Goal: Find specific page/section: Find specific page/section

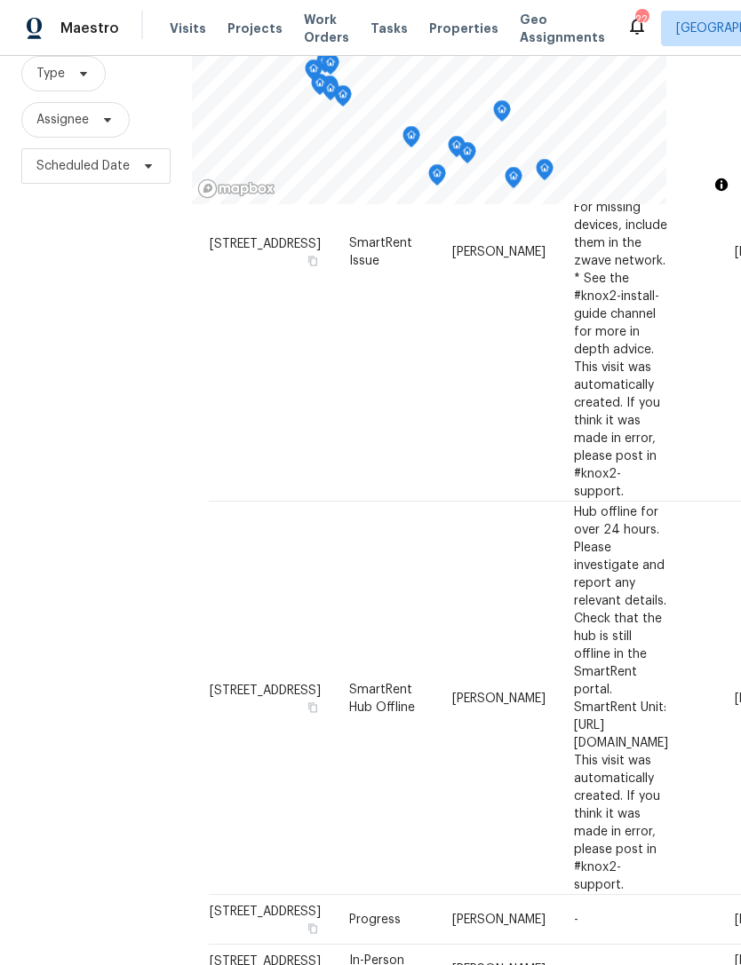
scroll to position [1017, 4]
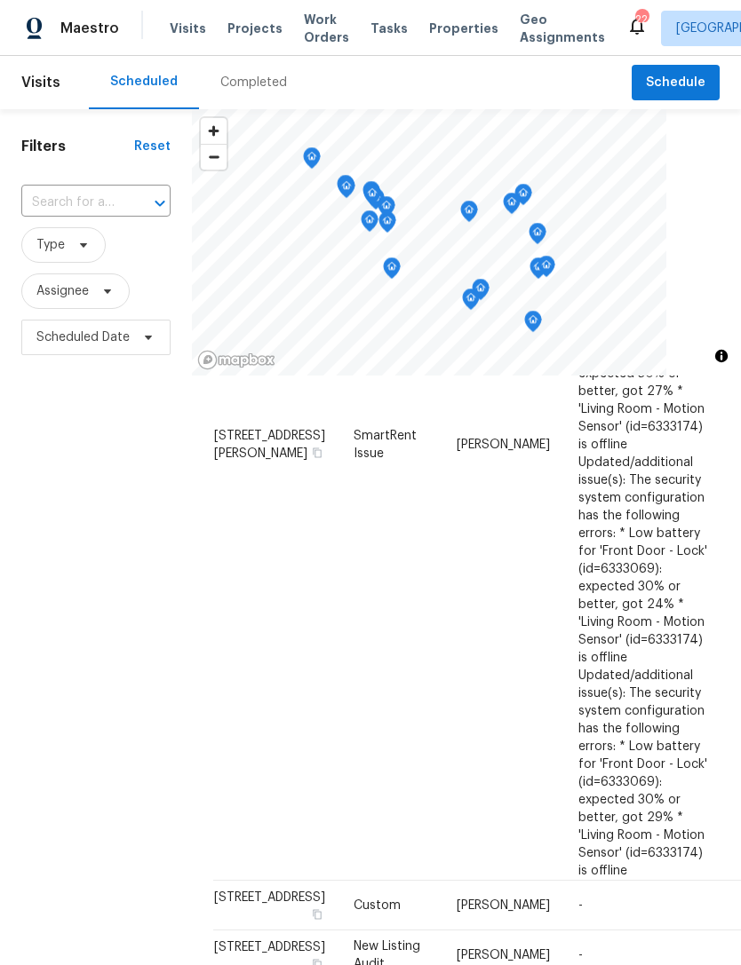
scroll to position [815, 0]
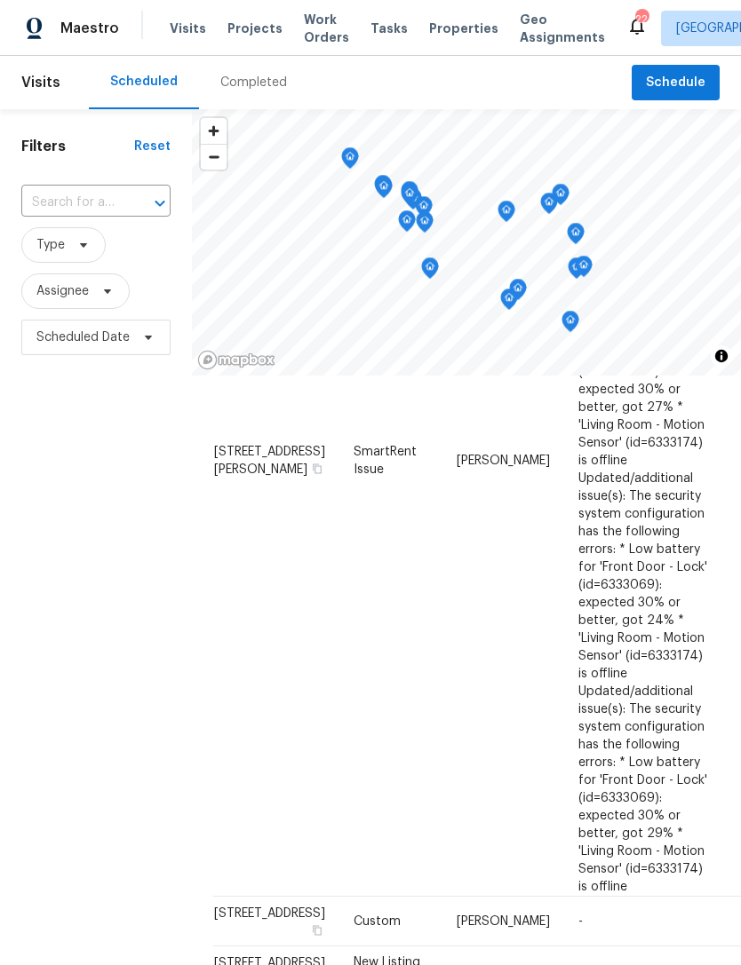
click at [626, 22] on icon at bounding box center [636, 25] width 21 height 21
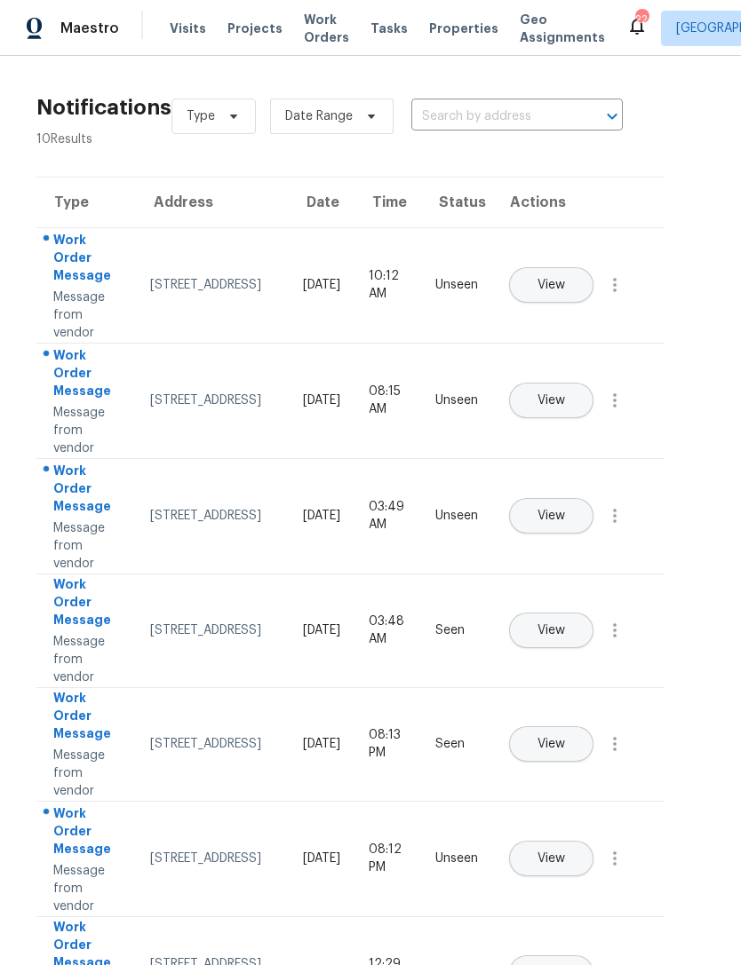
scroll to position [-4, 25]
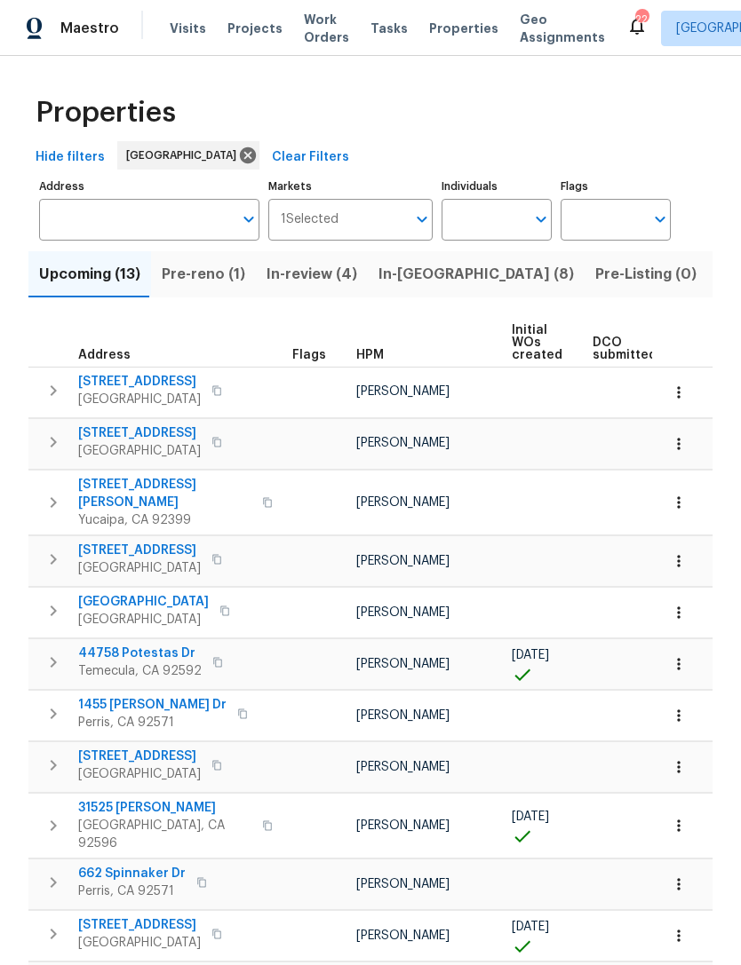
click at [600, 690] on td at bounding box center [632, 715] width 94 height 51
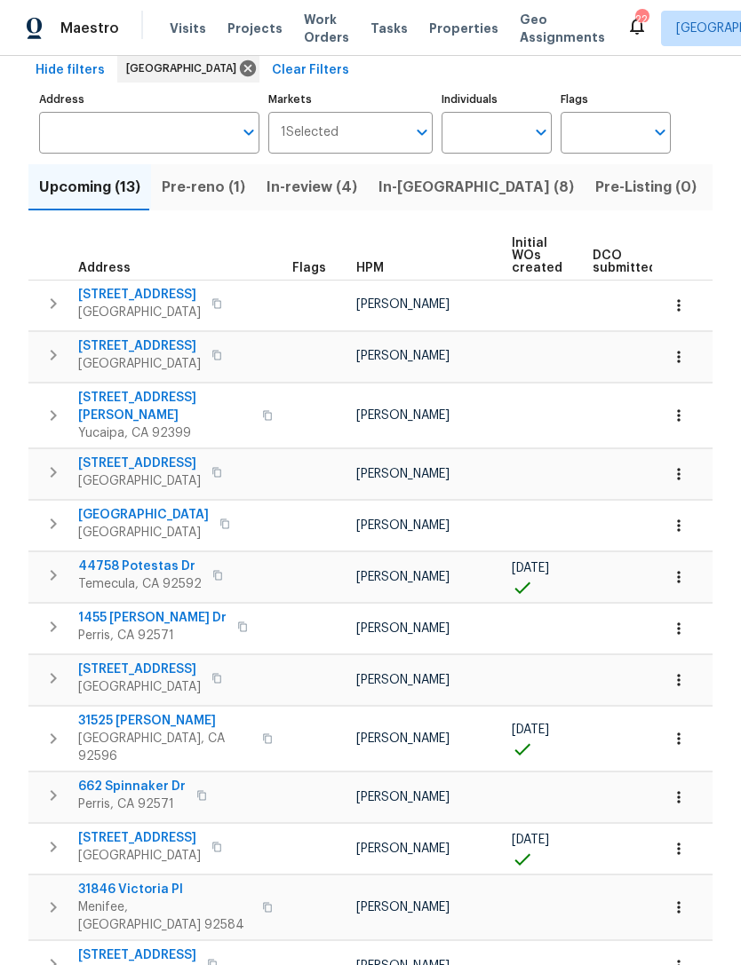
click at [147, 881] on span "31846 Victoria Pl" at bounding box center [164, 890] width 173 height 18
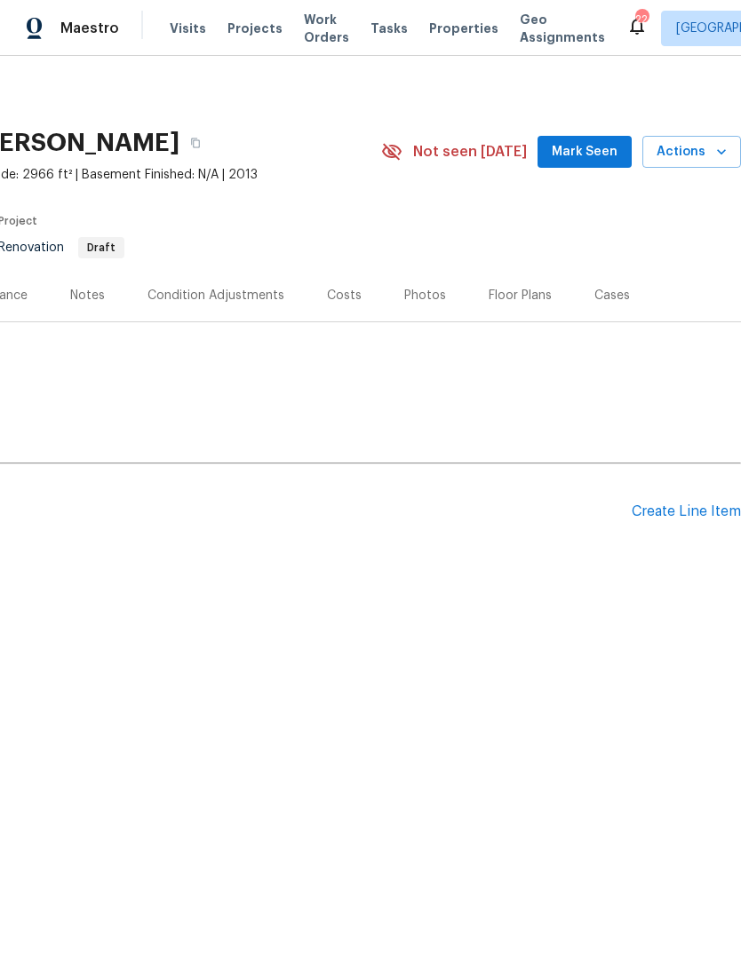
scroll to position [0, 263]
click at [336, 293] on div "Costs" at bounding box center [344, 296] width 35 height 18
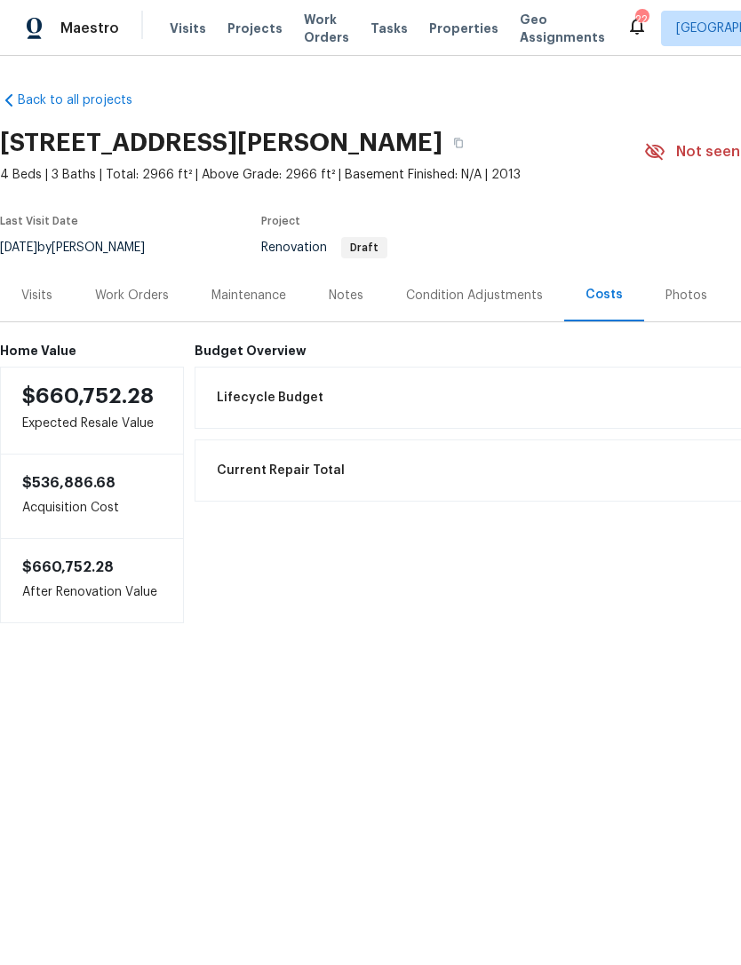
click at [36, 297] on div "Visits" at bounding box center [36, 296] width 31 height 18
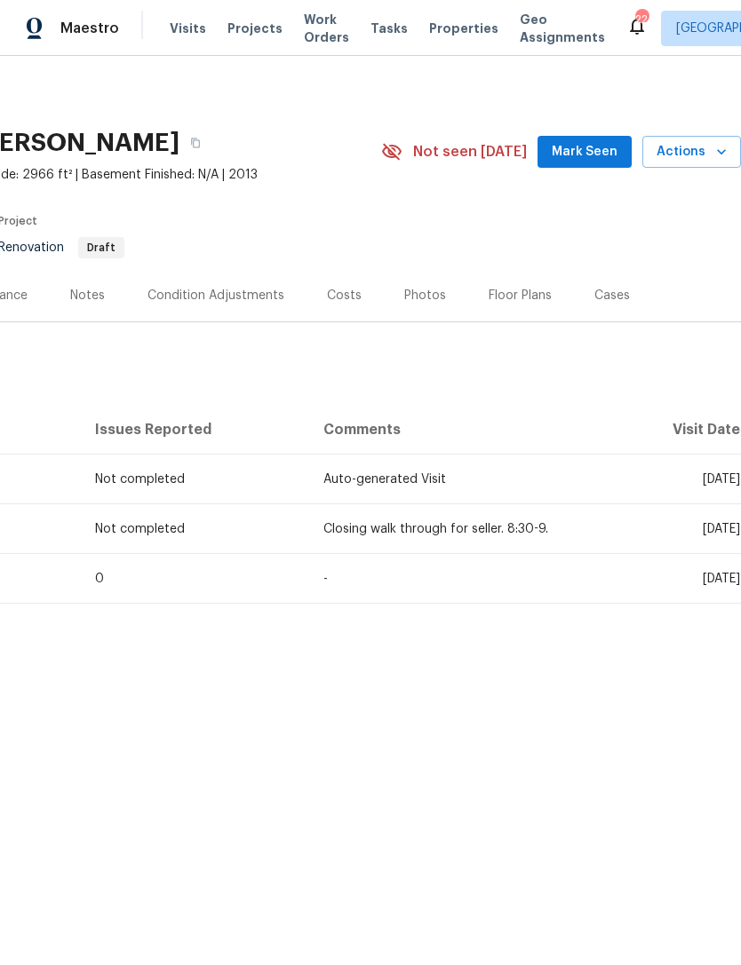
scroll to position [0, 263]
